Goal: Information Seeking & Learning: Check status

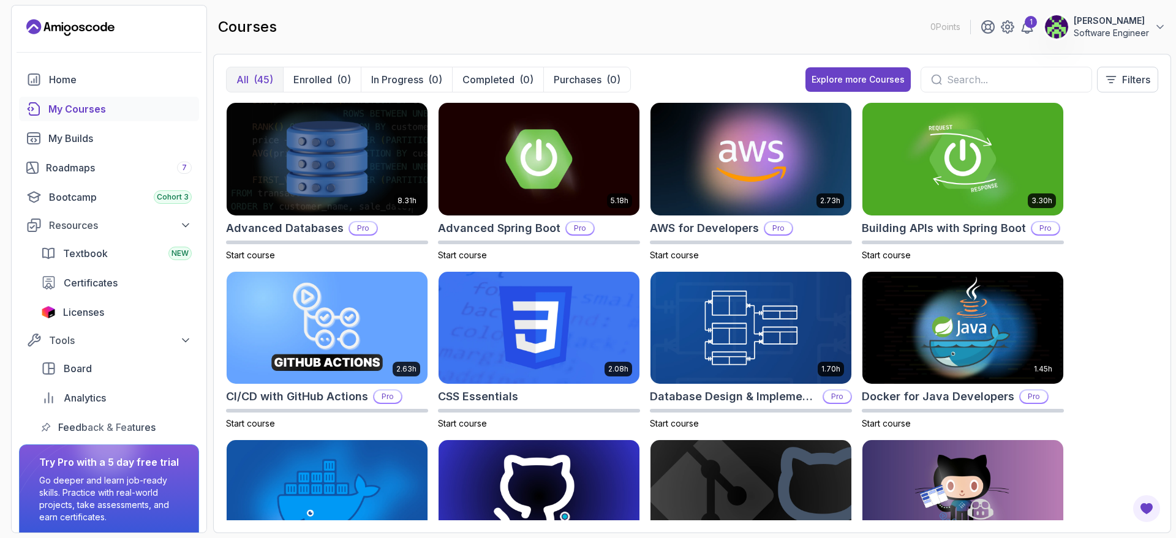
click at [93, 111] on div "My Courses" at bounding box center [119, 109] width 143 height 15
click at [333, 77] on button "Enrolled (0)" at bounding box center [322, 79] width 78 height 25
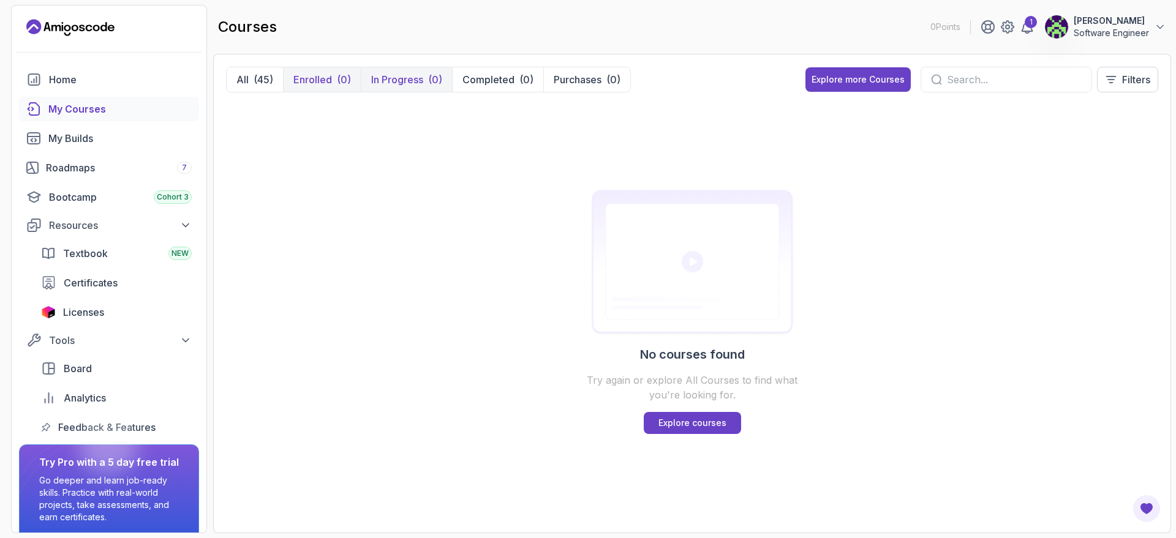
click at [394, 82] on p "In Progress" at bounding box center [397, 79] width 52 height 15
click at [476, 81] on p "Completed" at bounding box center [488, 79] width 52 height 15
click at [577, 77] on p "Purchases" at bounding box center [578, 79] width 48 height 15
click at [349, 82] on div "(0)" at bounding box center [344, 79] width 14 height 15
click at [699, 80] on icon at bounding box center [700, 80] width 12 height 12
